Goal: Navigation & Orientation: Find specific page/section

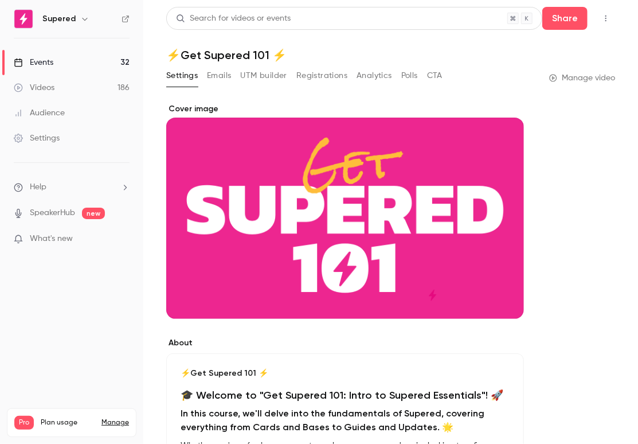
click at [34, 82] on div "Videos" at bounding box center [34, 87] width 41 height 11
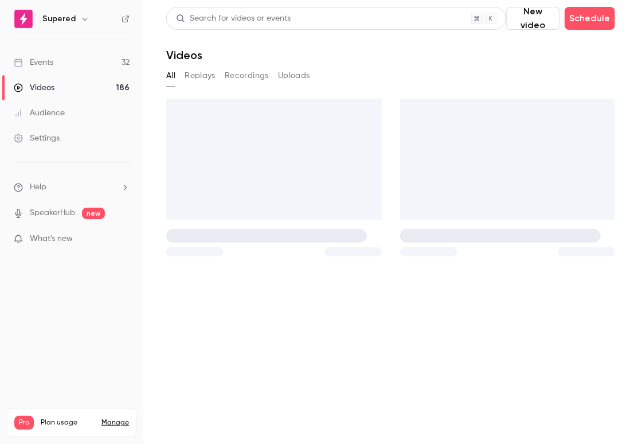
click at [42, 62] on div "Events" at bounding box center [34, 62] width 40 height 11
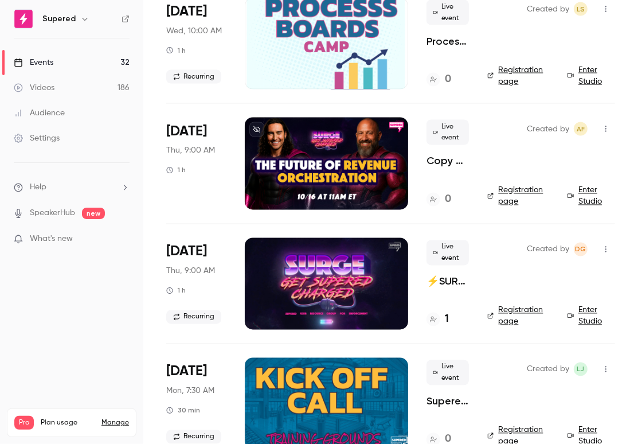
scroll to position [820, 0]
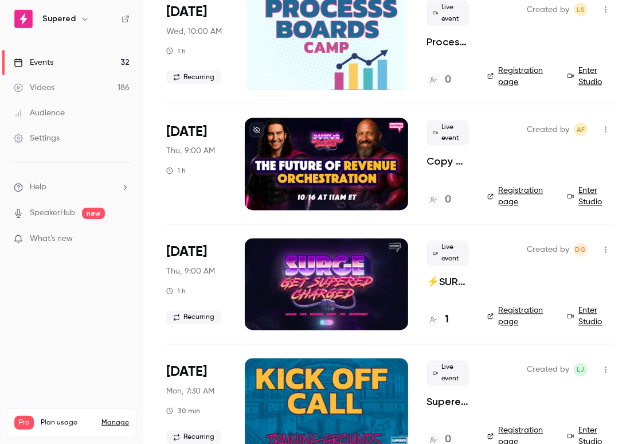
click at [520, 187] on link "Registration page" at bounding box center [520, 196] width 66 height 23
